Goal: Information Seeking & Learning: Learn about a topic

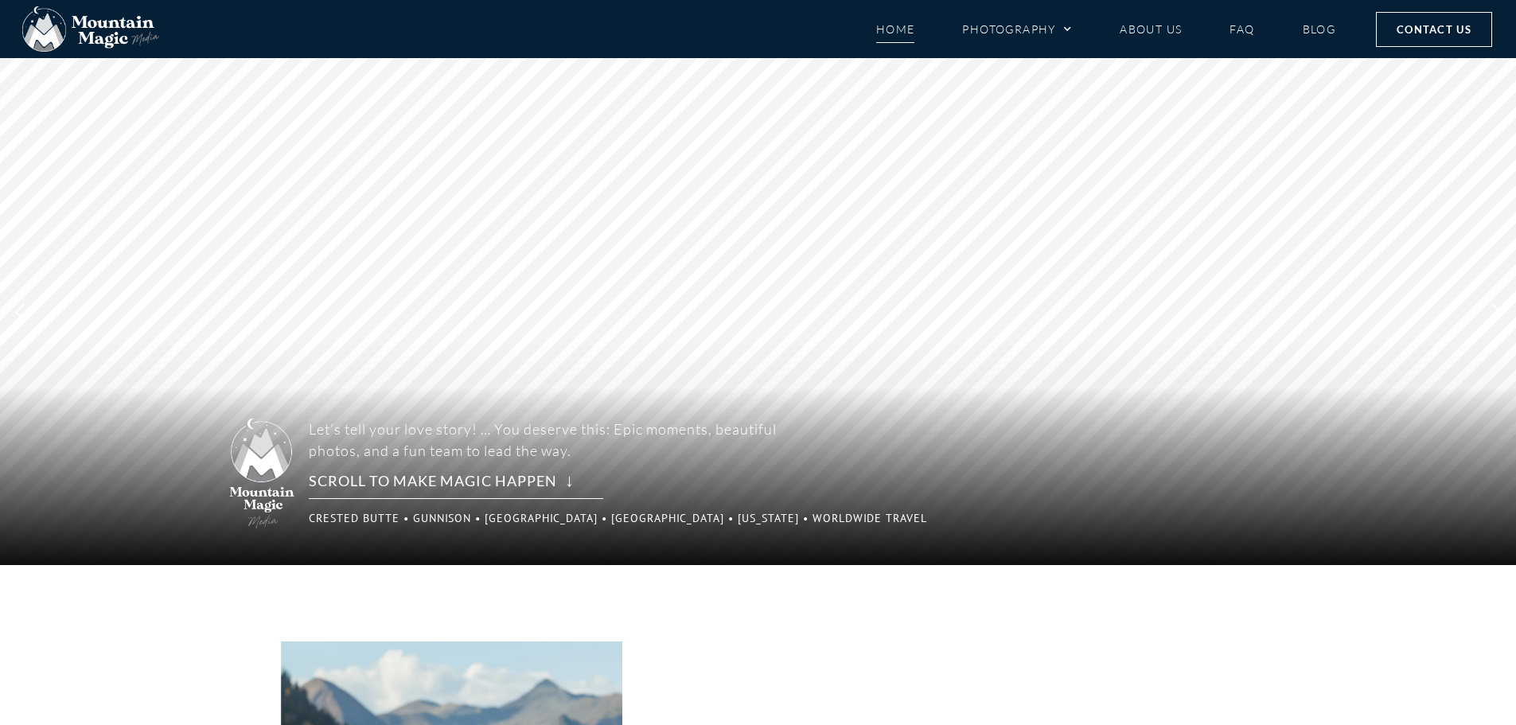
click at [393, 476] on rs-layer "Scroll to make magic happen ↓" at bounding box center [456, 485] width 294 height 28
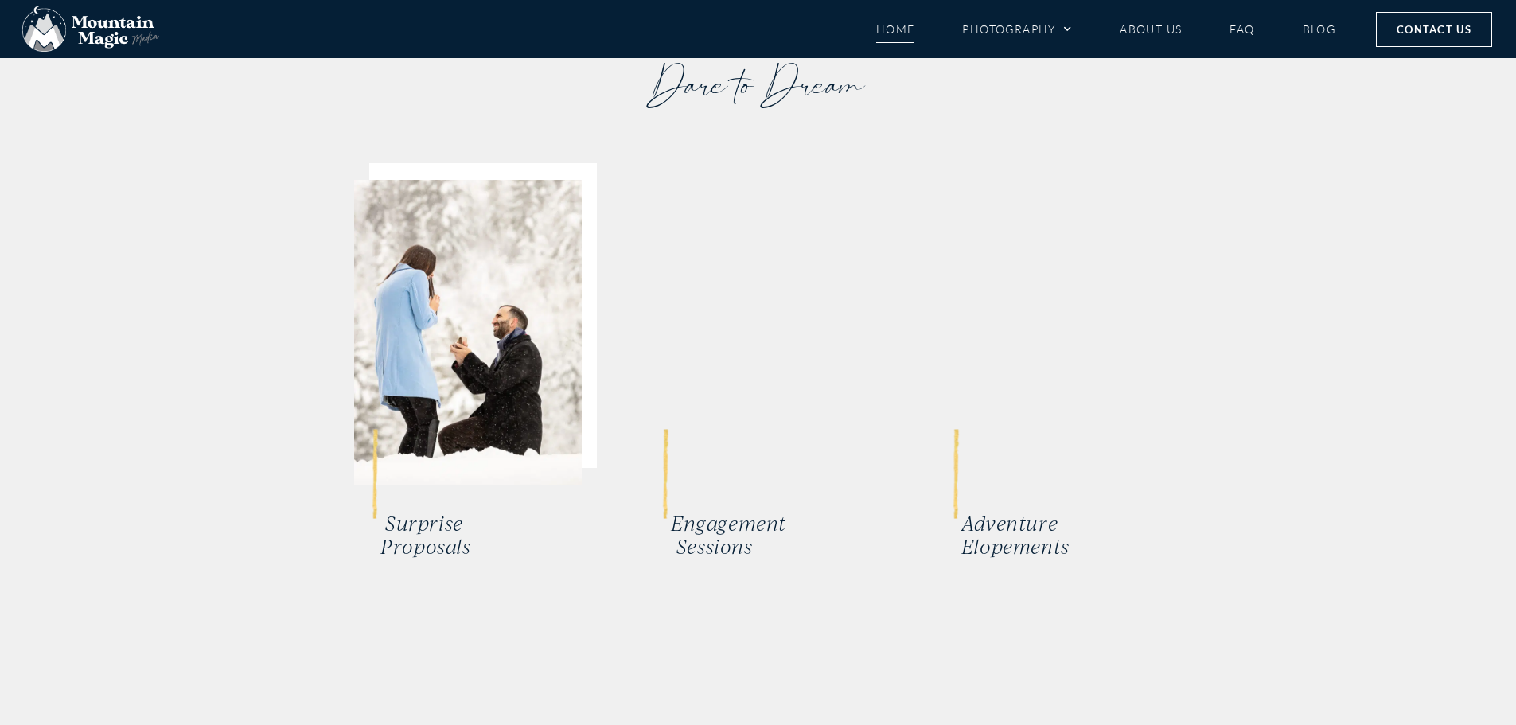
scroll to position [3182, 0]
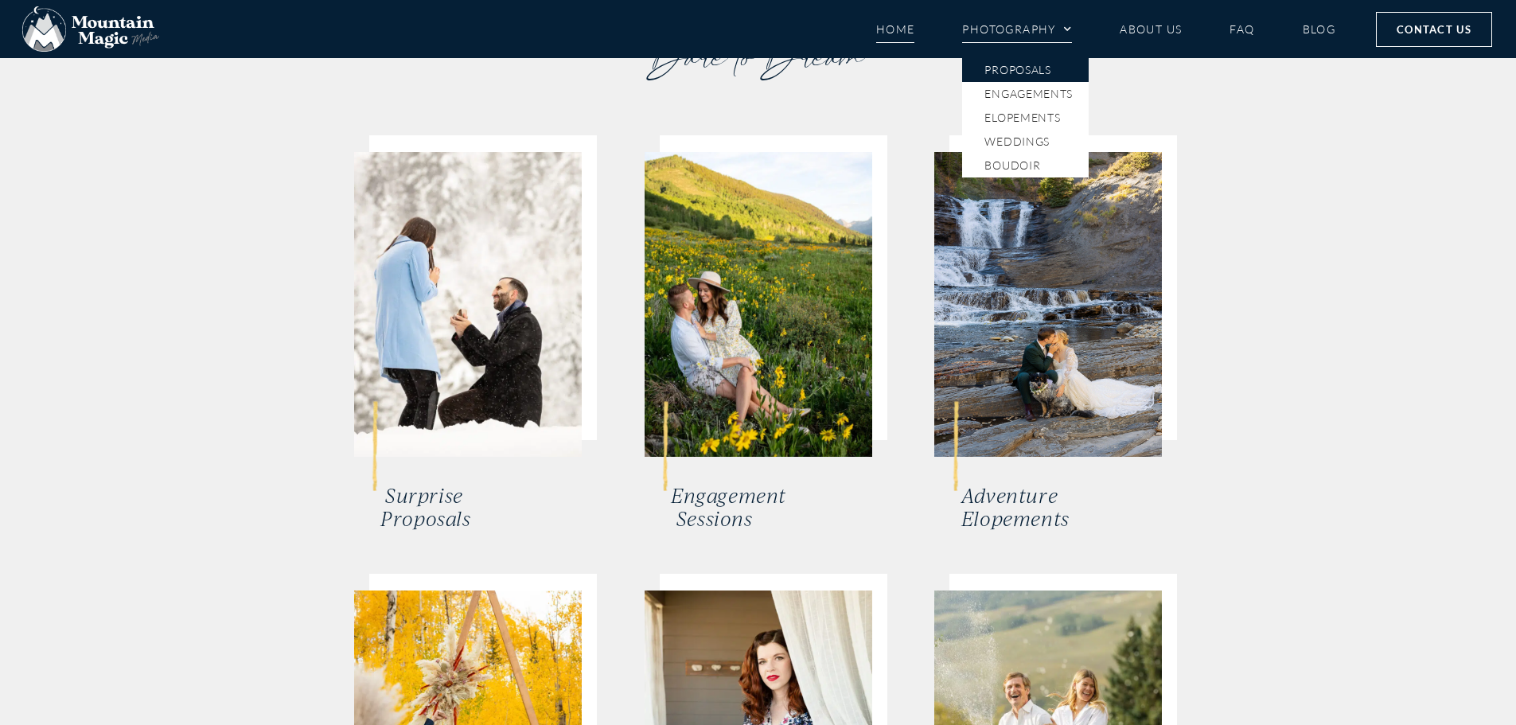
click at [1038, 73] on link "Proposals" at bounding box center [1025, 70] width 127 height 24
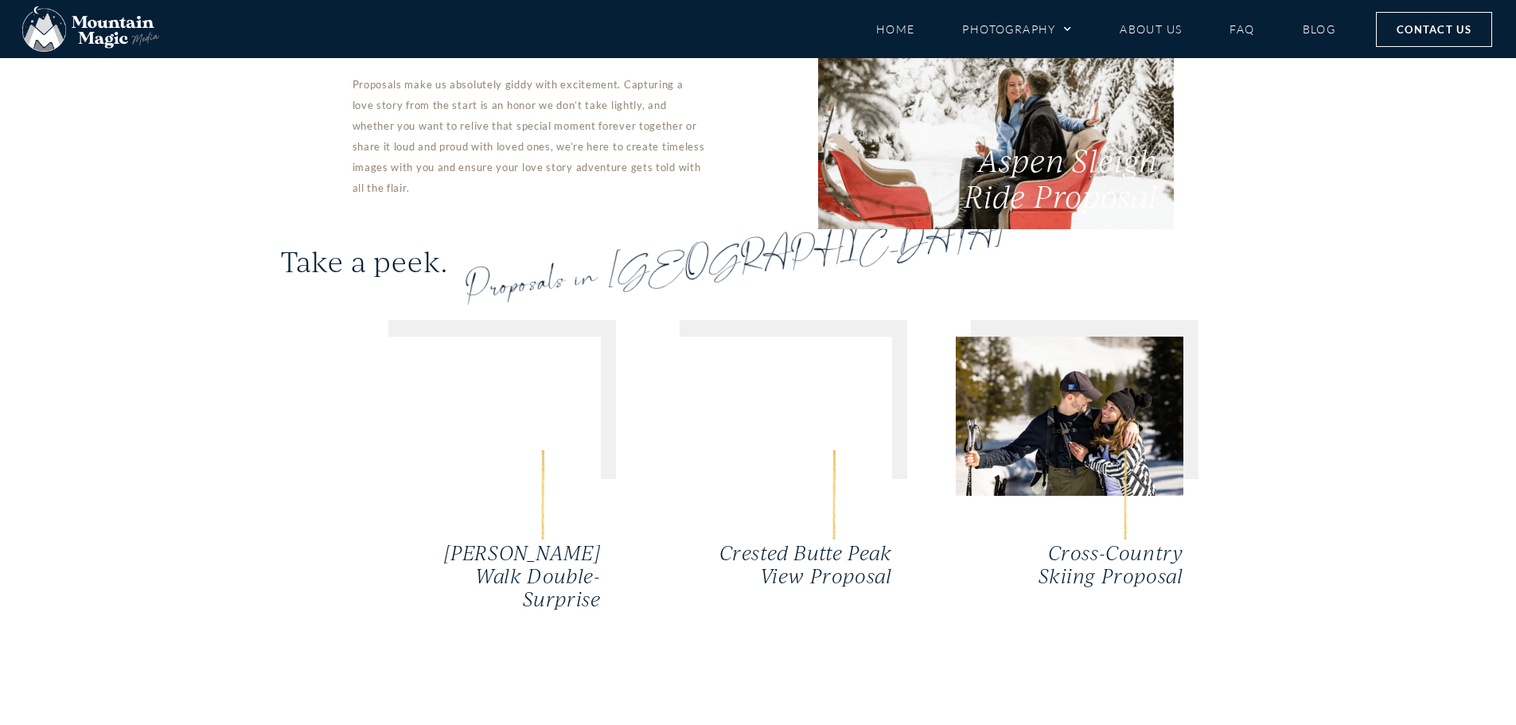
scroll to position [3421, 0]
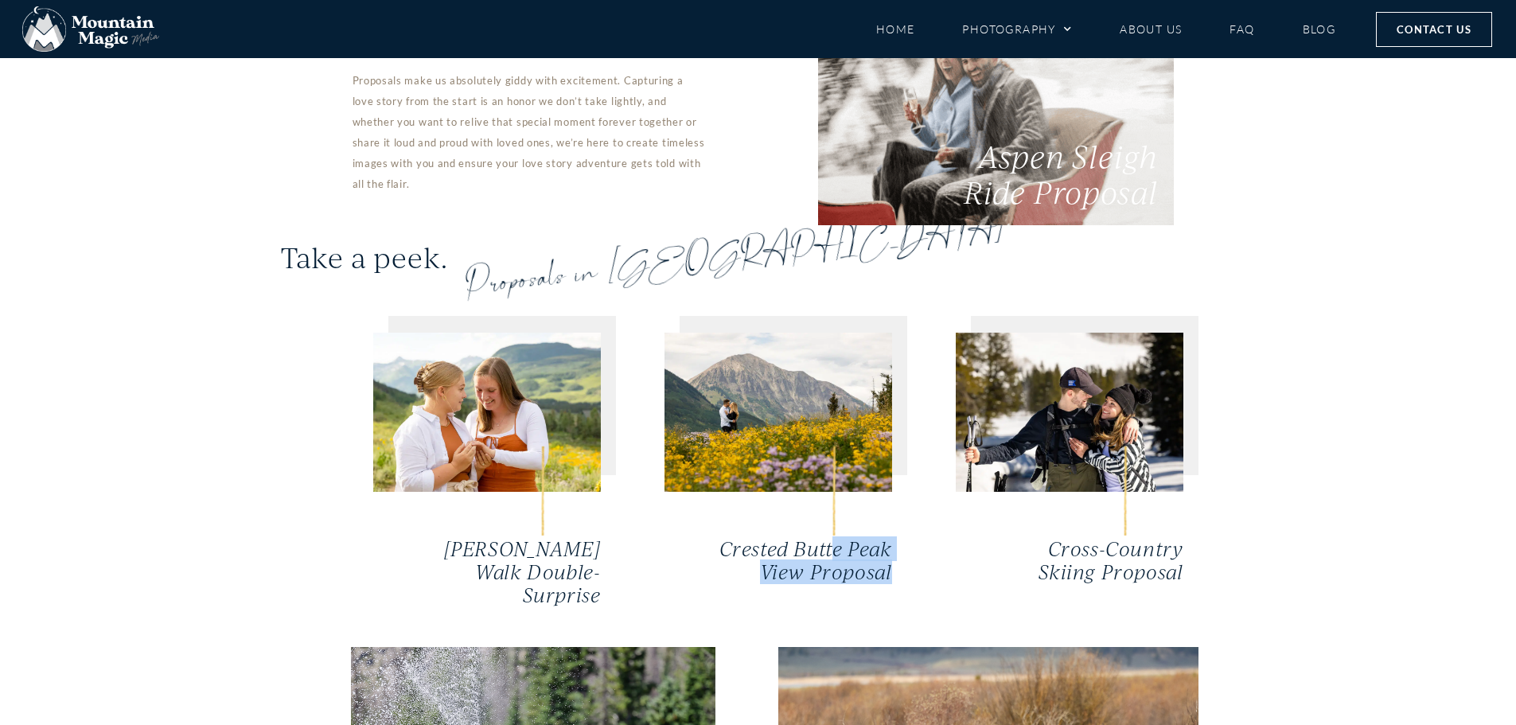
drag, startPoint x: 832, startPoint y: 442, endPoint x: 899, endPoint y: 469, distance: 72.4
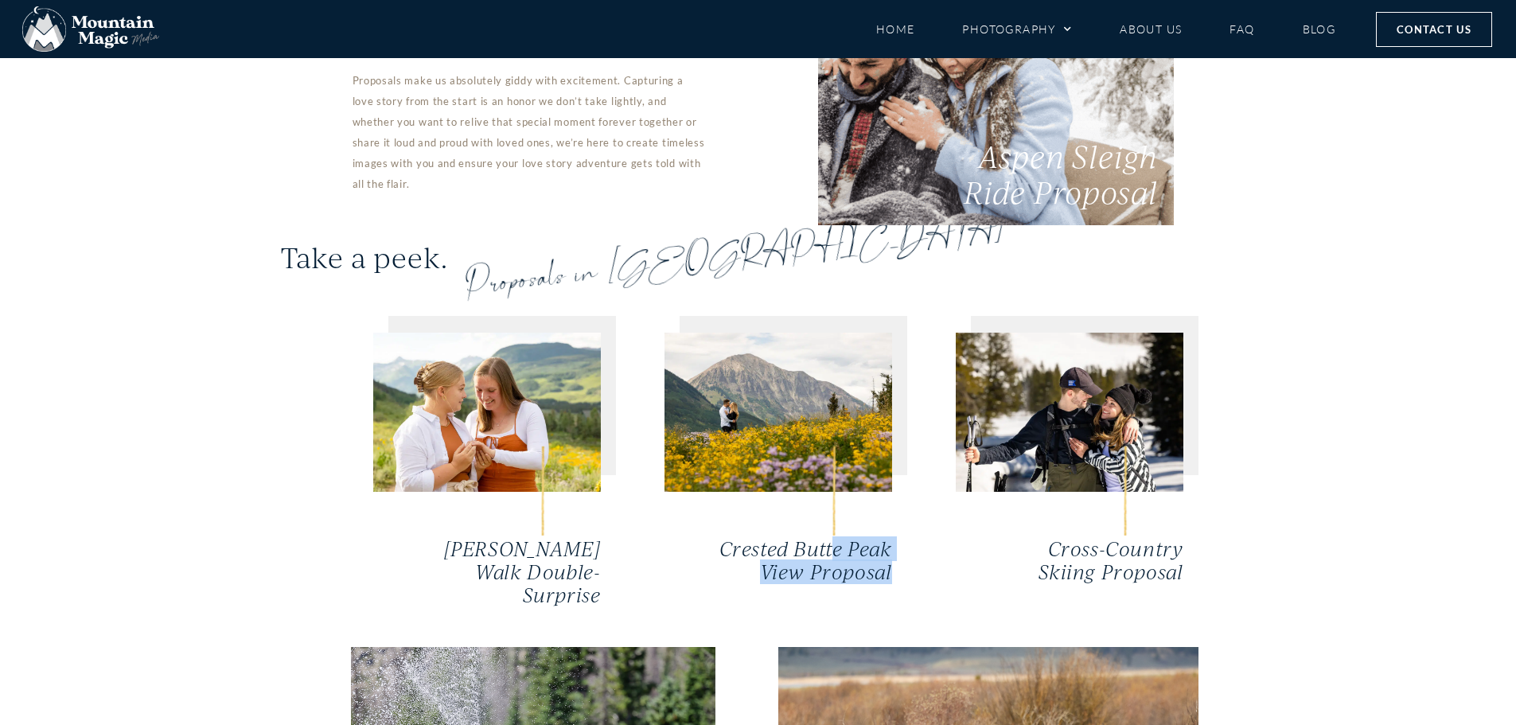
click at [899, 469] on div "[PERSON_NAME] Walk Double-Surprise [GEOGRAPHIC_DATA] View Proposal Cross-Countr…" at bounding box center [758, 470] width 955 height 354
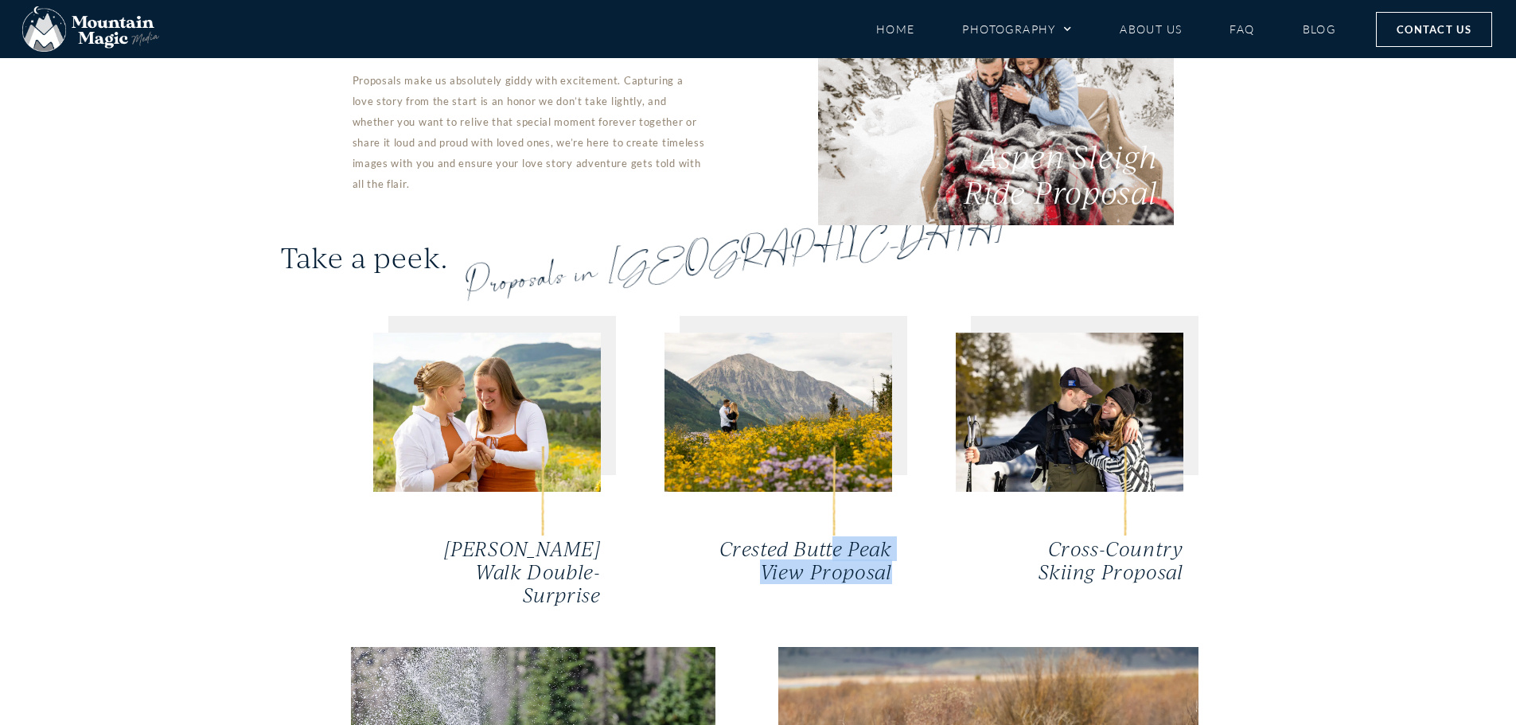
click at [831, 538] on h3 "Crested Butte Peak View Proposal" at bounding box center [798, 561] width 188 height 46
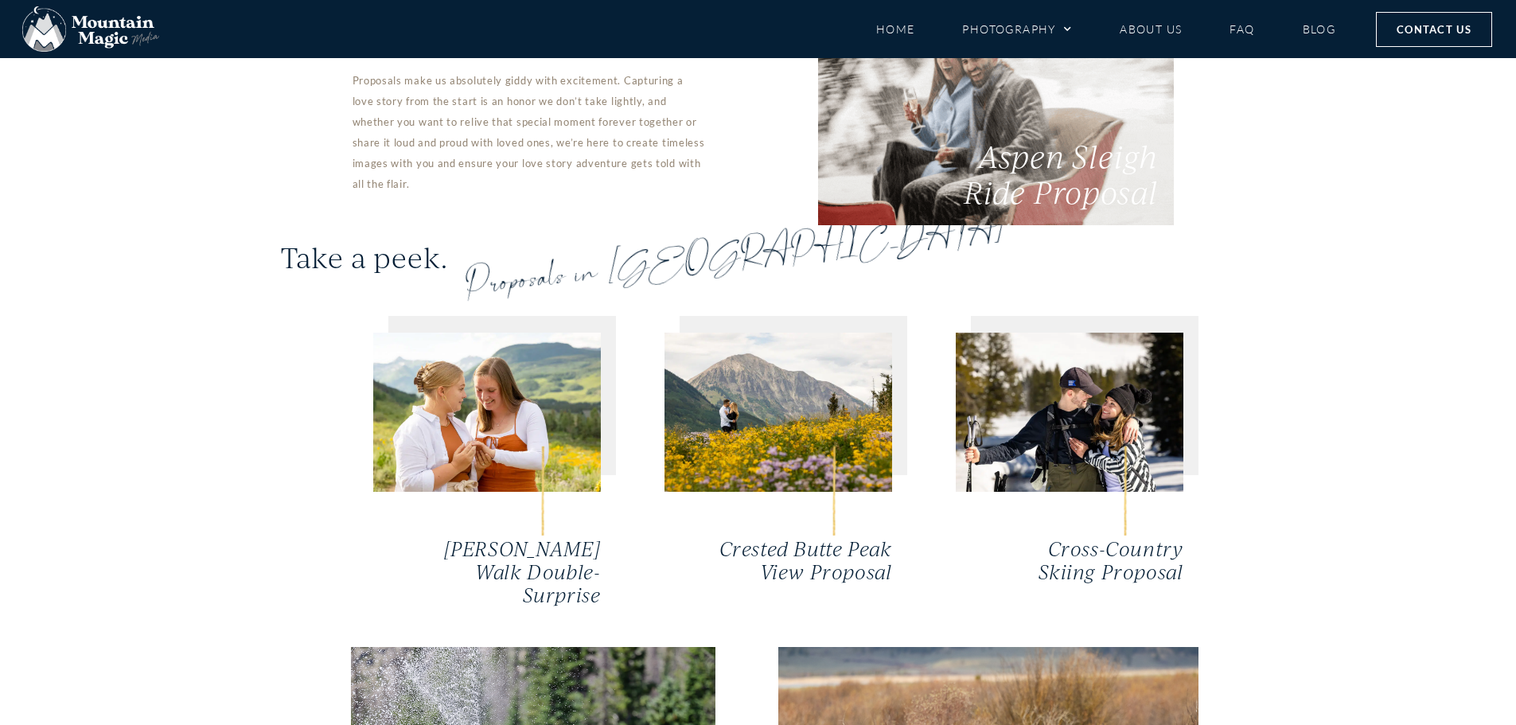
click at [765, 538] on h3 "Crested Butte Peak View Proposal" at bounding box center [798, 561] width 188 height 46
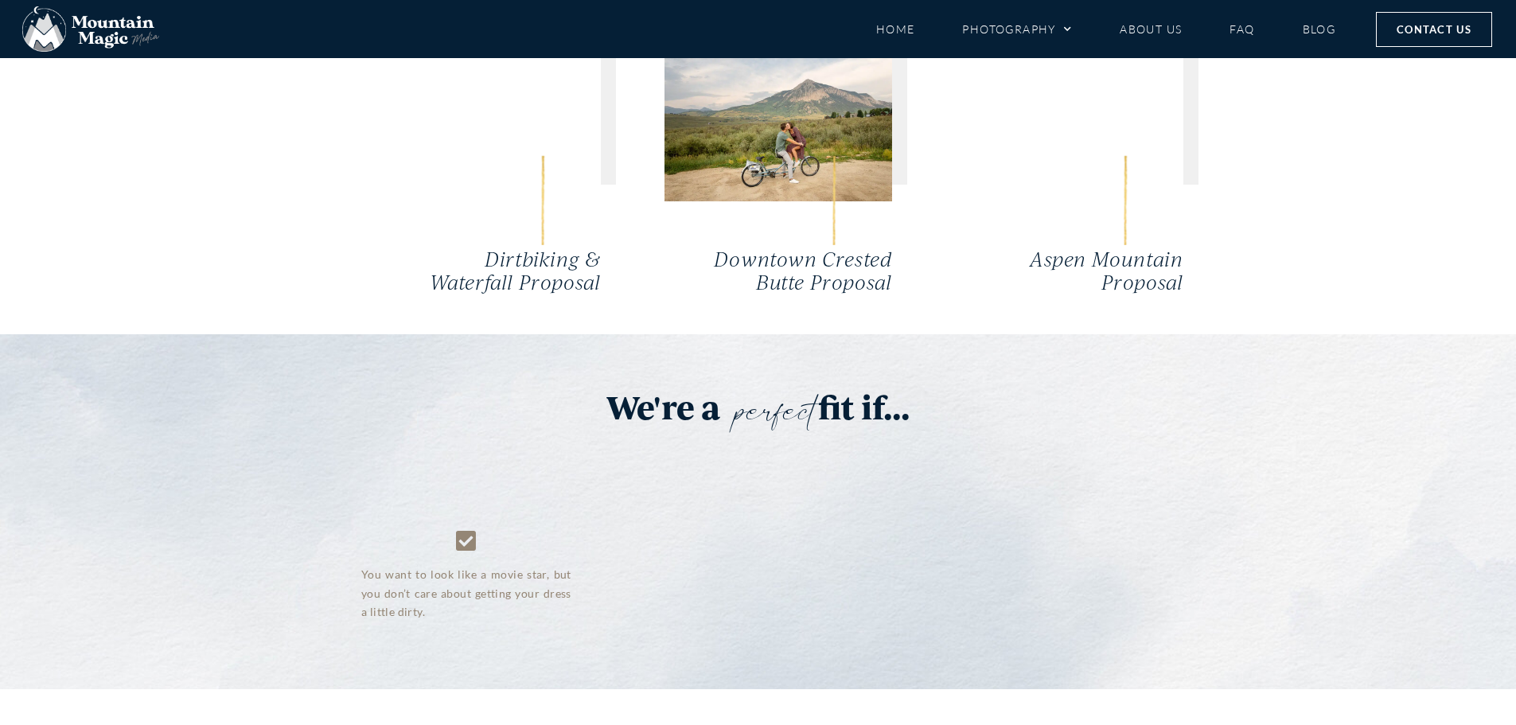
scroll to position [4933, 0]
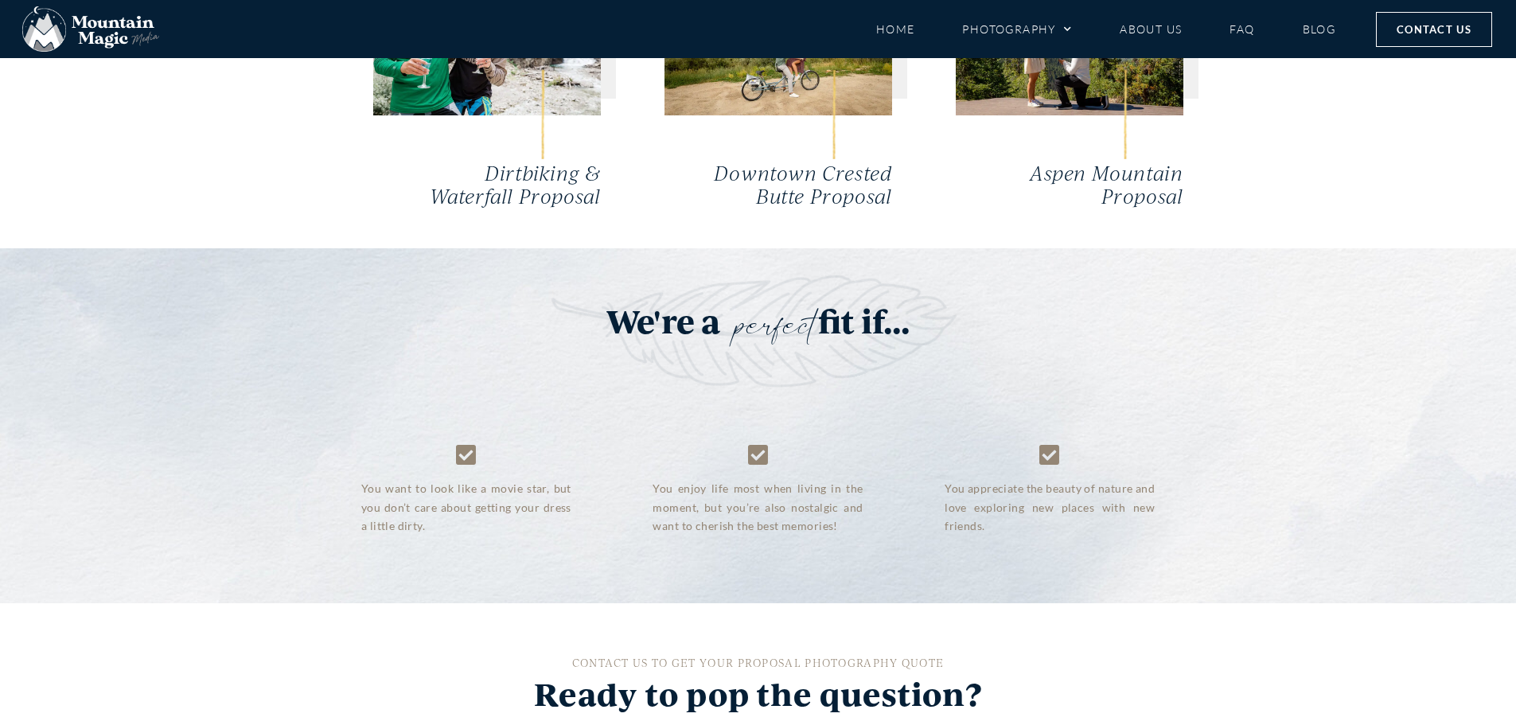
drag, startPoint x: 734, startPoint y: 360, endPoint x: 849, endPoint y: 399, distance: 121.3
click at [849, 479] on p "You enjoy life most when living in the moment, but you’re also nostalgic and wa…" at bounding box center [757, 507] width 210 height 56
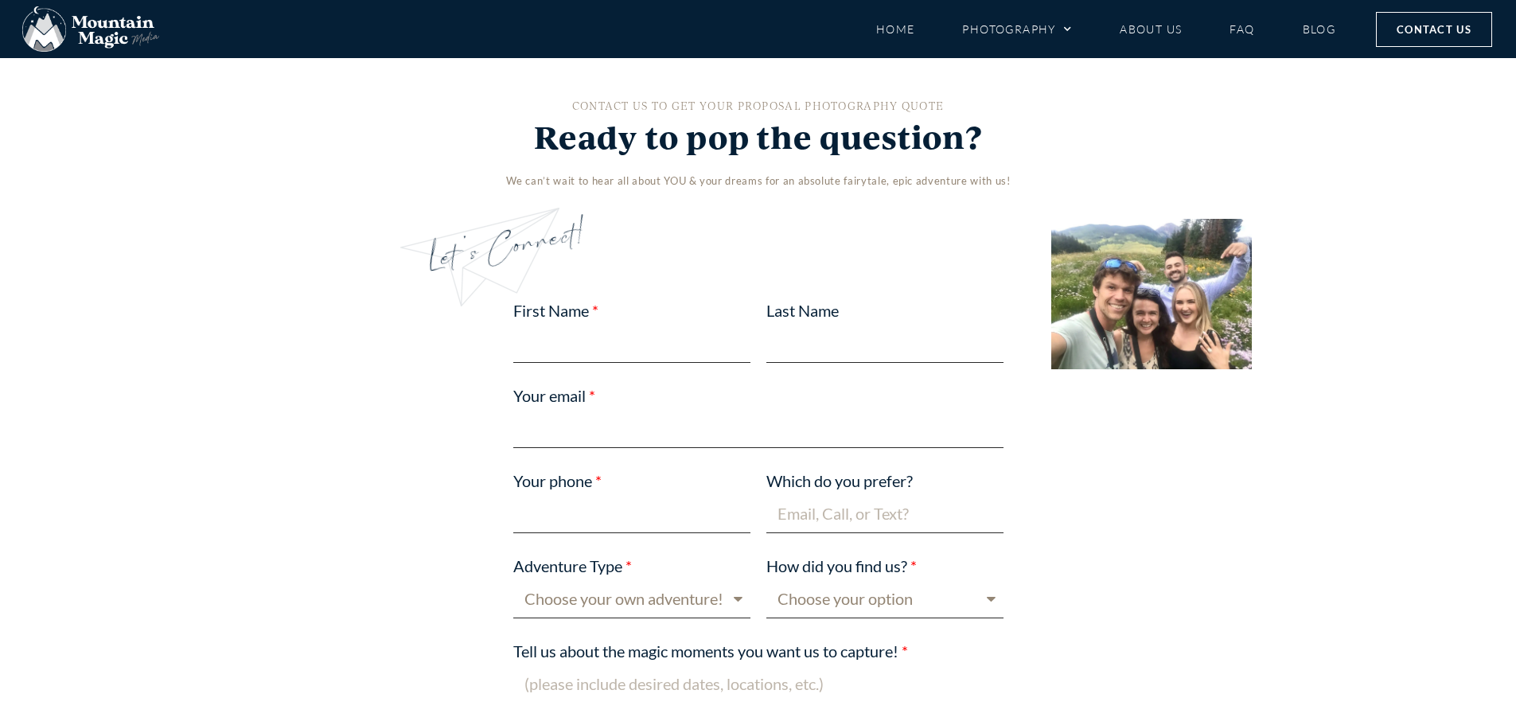
scroll to position [5092, 0]
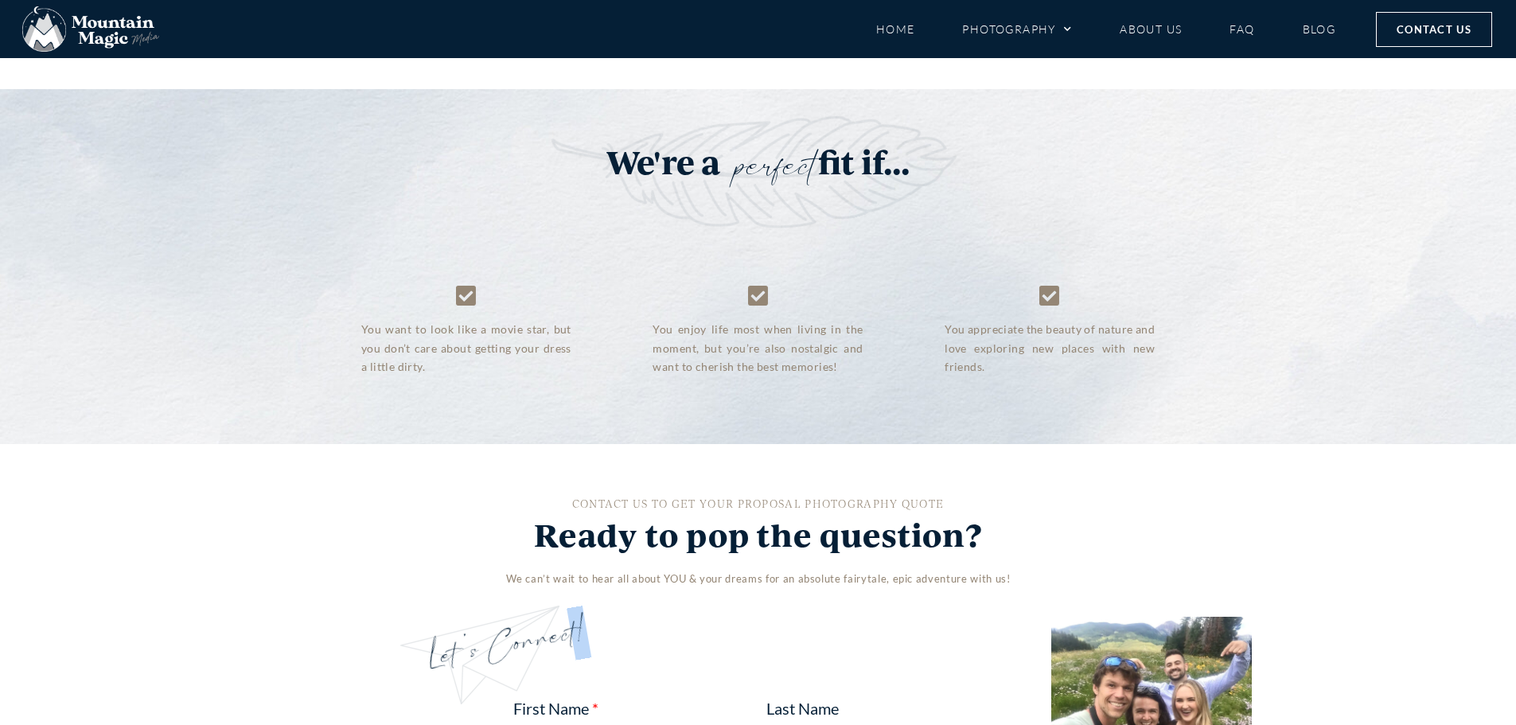
drag, startPoint x: 569, startPoint y: 450, endPoint x: 693, endPoint y: 449, distance: 124.1
click at [693, 573] on div "Let's Connect!" at bounding box center [758, 589] width 716 height 33
click at [673, 573] on div "Let's Connect!" at bounding box center [758, 589] width 716 height 33
click at [660, 568] on div "We can’t wait to hear all about YOU & your dreams for an absolute fairytale, ep…" at bounding box center [758, 578] width 955 height 21
drag, startPoint x: 612, startPoint y: 444, endPoint x: 775, endPoint y: 450, distance: 163.2
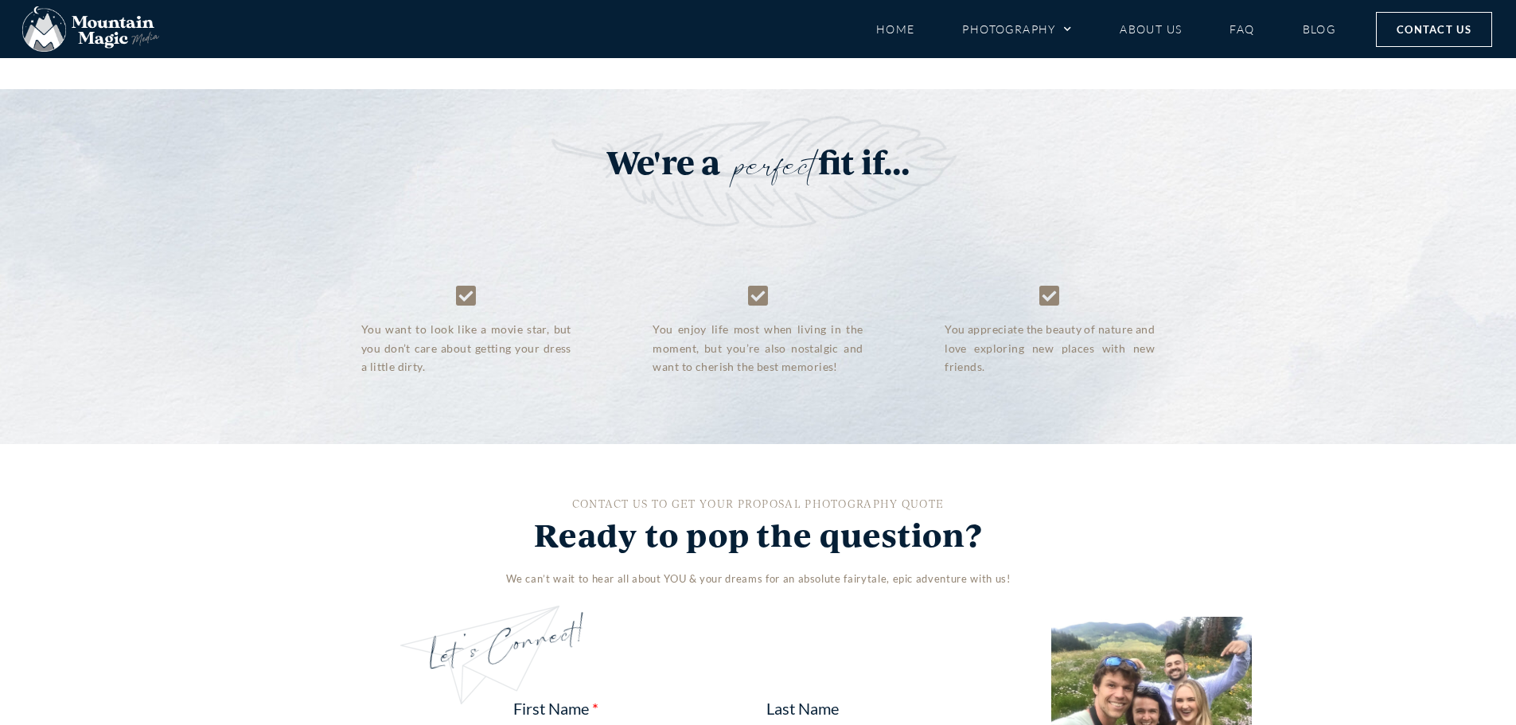
click at [781, 573] on div "Let's Connect!" at bounding box center [758, 589] width 716 height 33
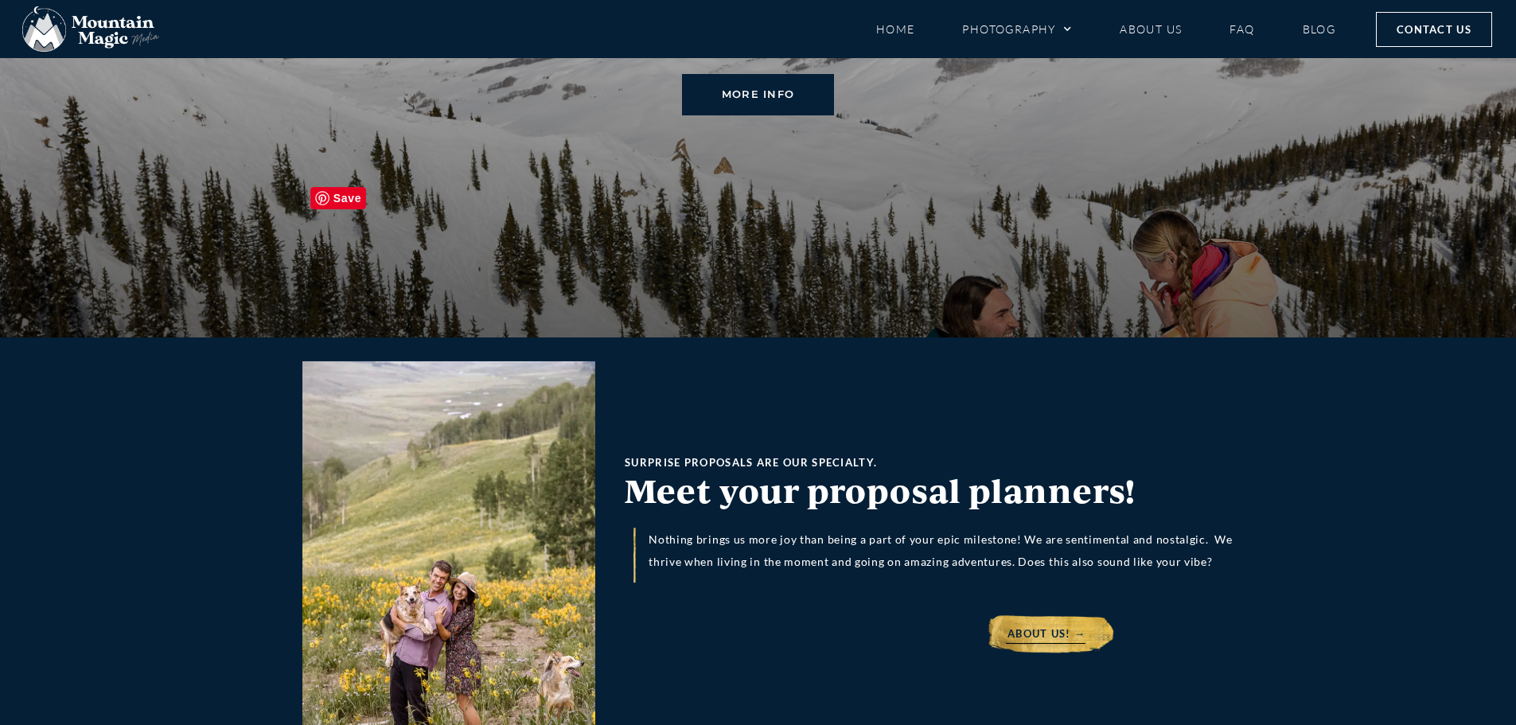
scroll to position [8434, 0]
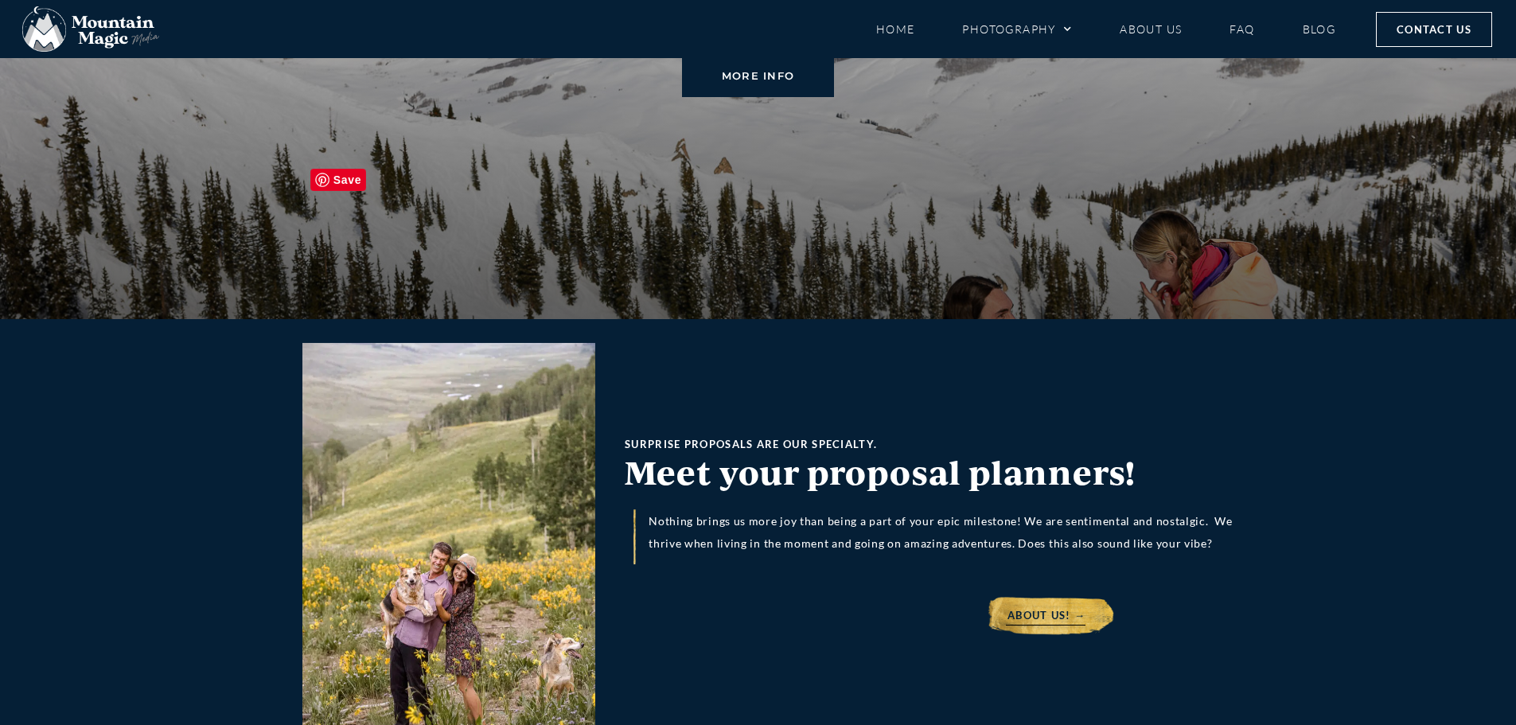
click at [497, 436] on img at bounding box center [448, 536] width 293 height 387
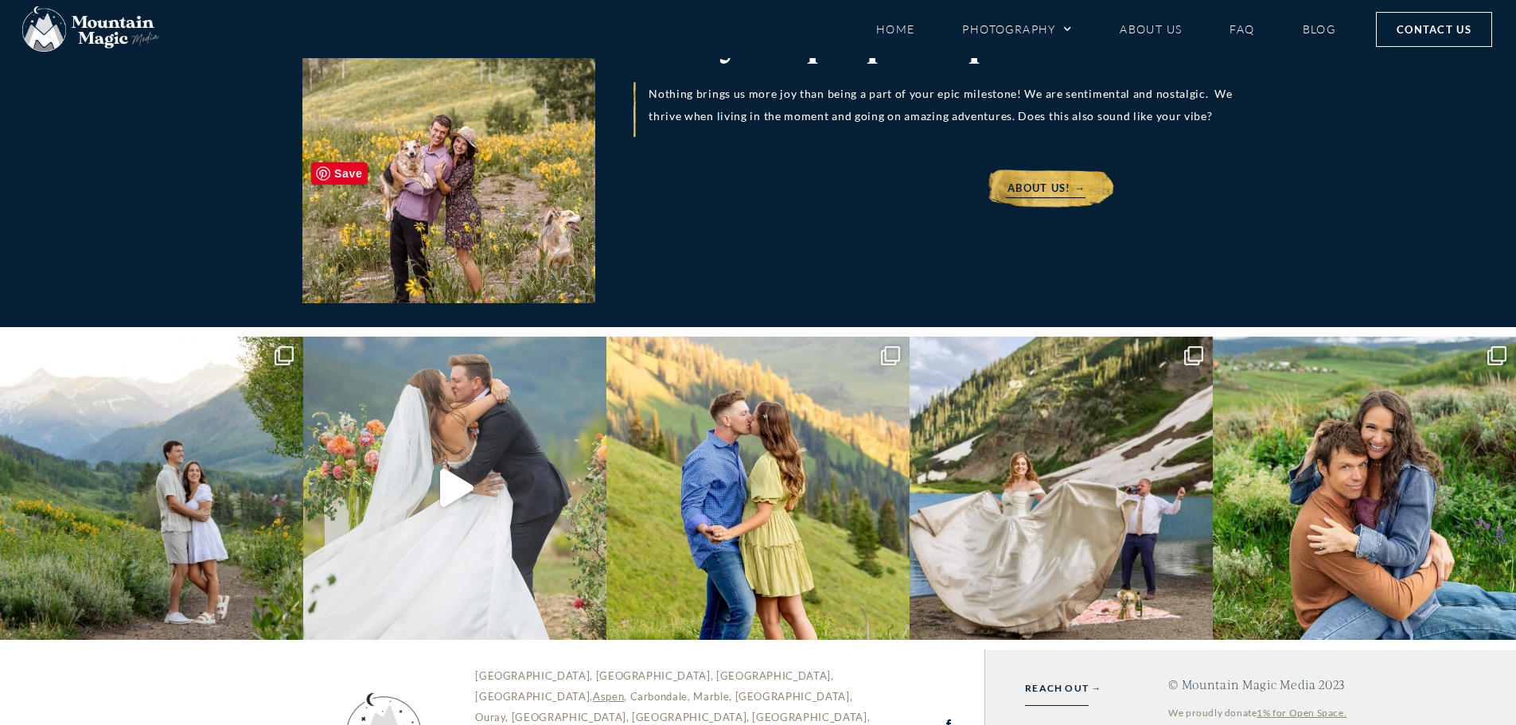
scroll to position [8875, 0]
